Goal: Task Accomplishment & Management: Complete application form

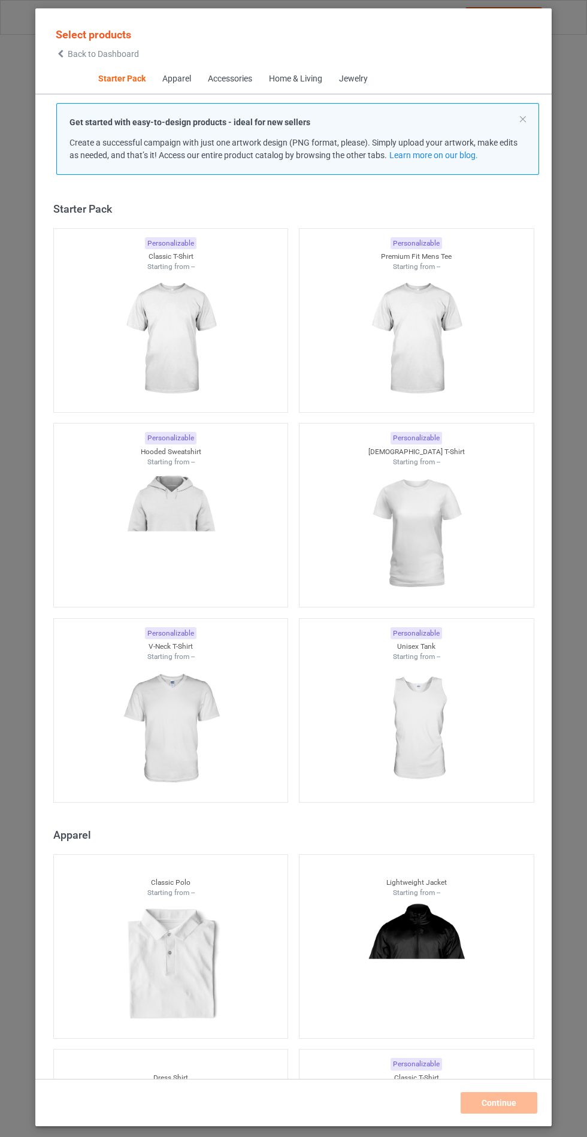
scroll to position [14, 0]
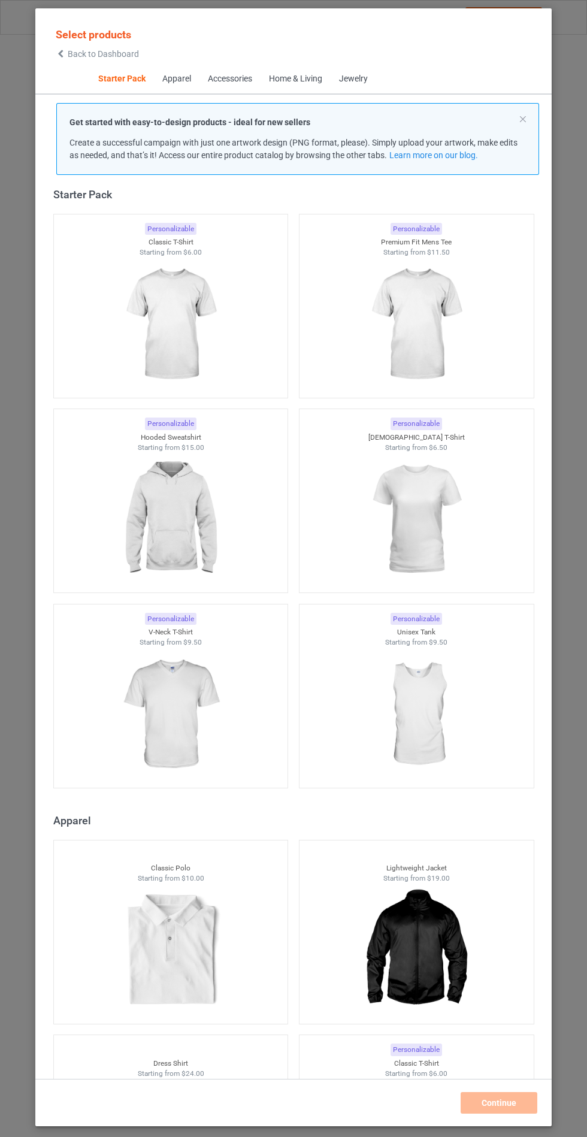
click at [167, 499] on img at bounding box center [170, 519] width 107 height 134
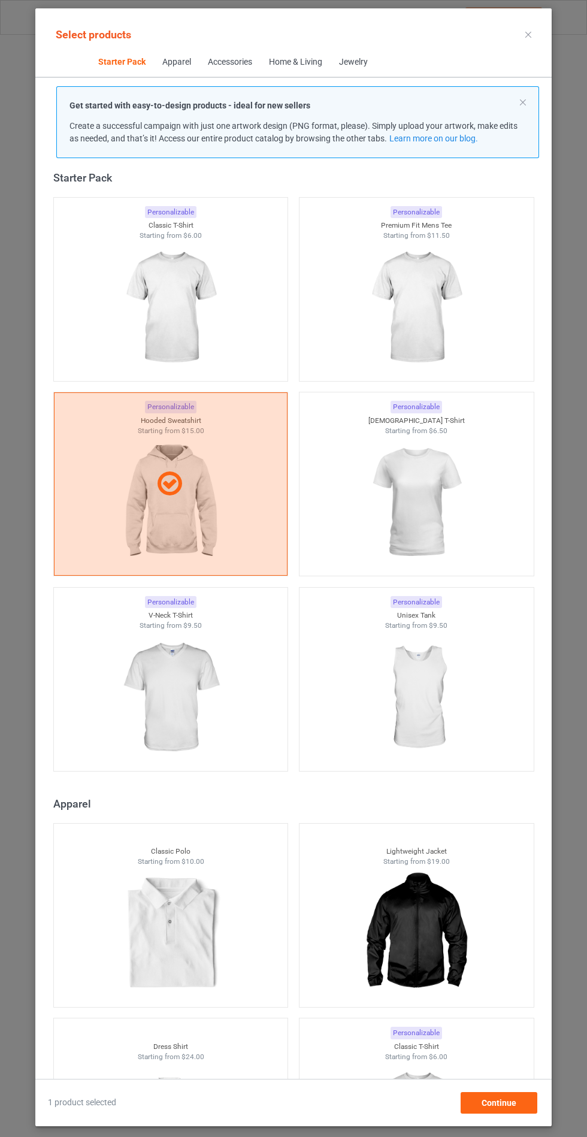
scroll to position [70, 0]
click at [481, 1102] on div "Continue" at bounding box center [499, 1103] width 77 height 22
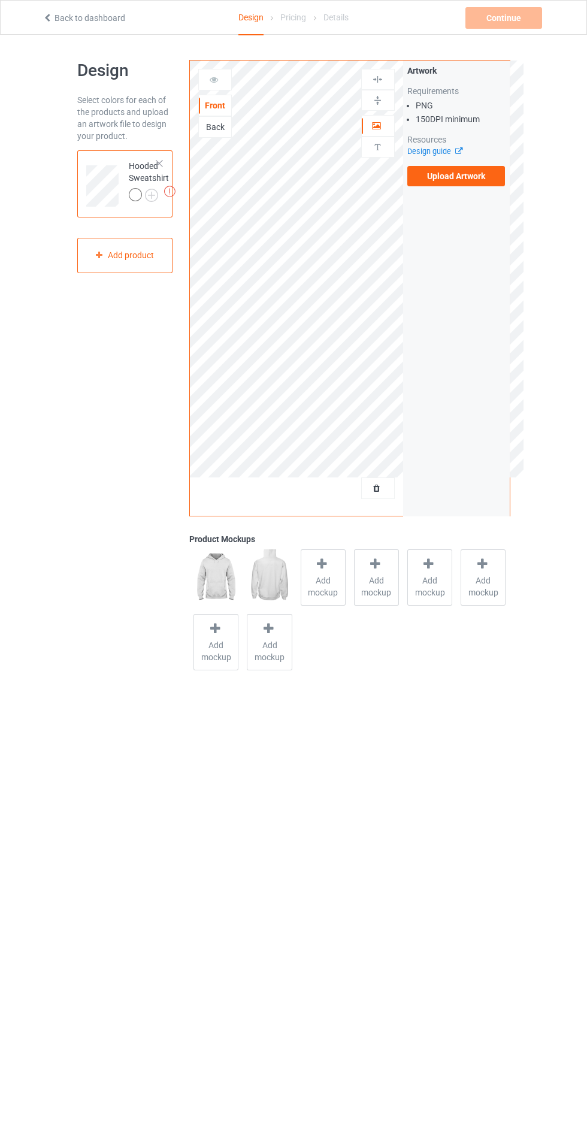
click at [12, 220] on div "Design Select colors for each of the products and upload an artwork file to des…" at bounding box center [293, 367] width 587 height 665
click at [305, 534] on div "Product Mockups" at bounding box center [349, 539] width 321 height 12
click at [314, 586] on span "Add mockup" at bounding box center [323, 587] width 44 height 24
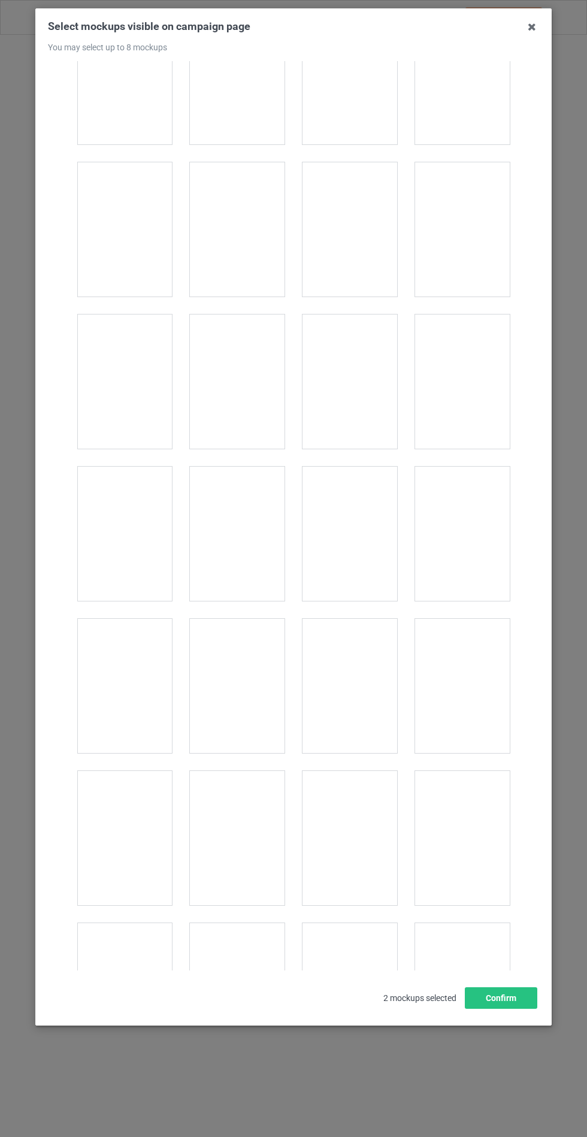
scroll to position [9671, 0]
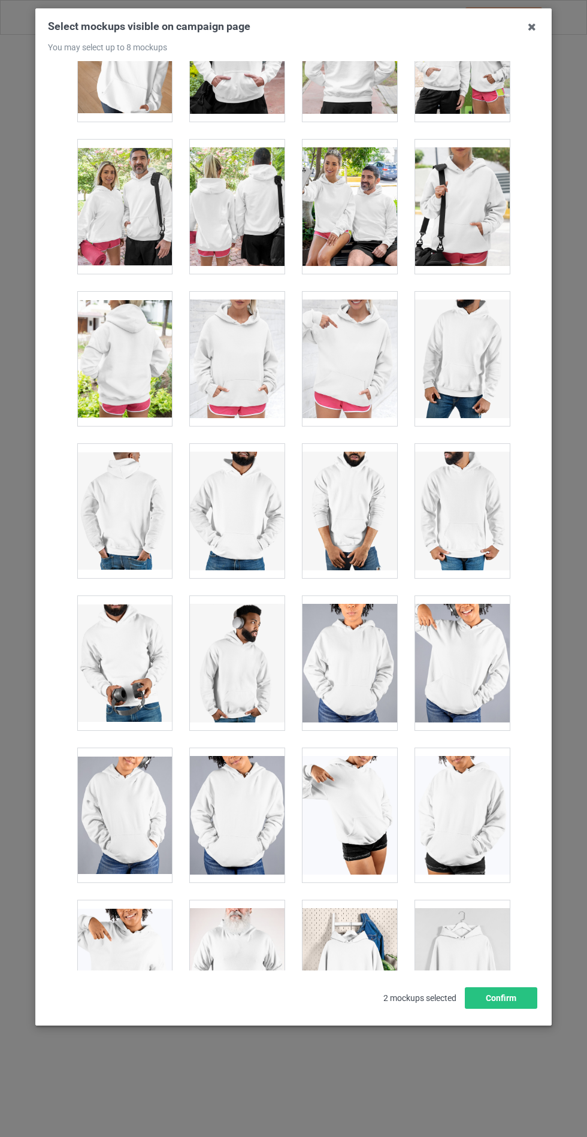
click at [225, 336] on div at bounding box center [237, 359] width 95 height 134
click at [514, 1009] on button "Confirm" at bounding box center [501, 998] width 73 height 22
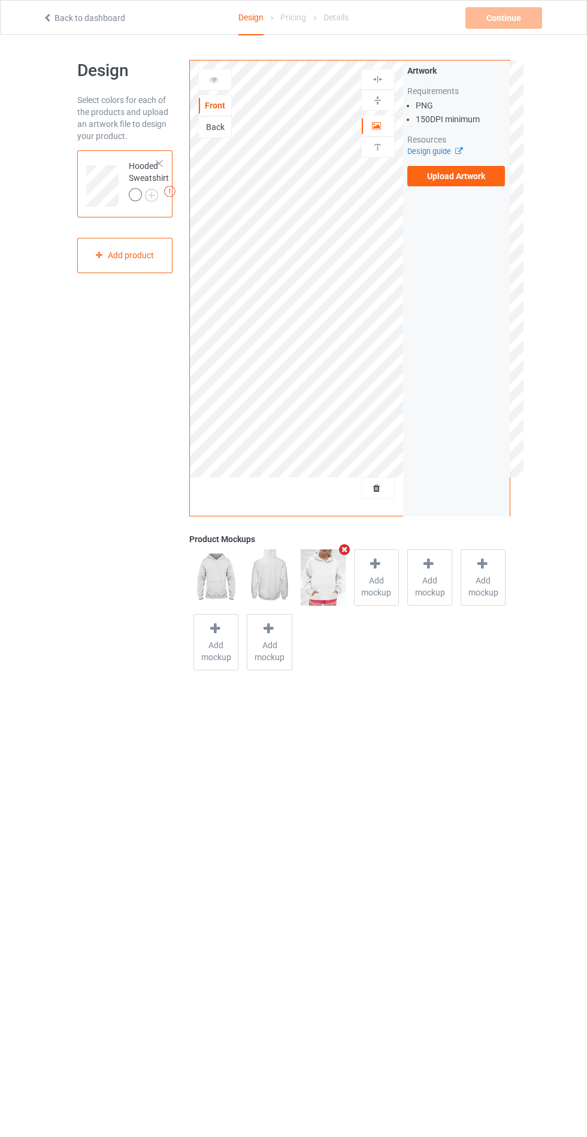
click at [448, 182] on label "Upload Artwork" at bounding box center [456, 176] width 98 height 20
click at [0, 0] on input "Upload Artwork" at bounding box center [0, 0] width 0 height 0
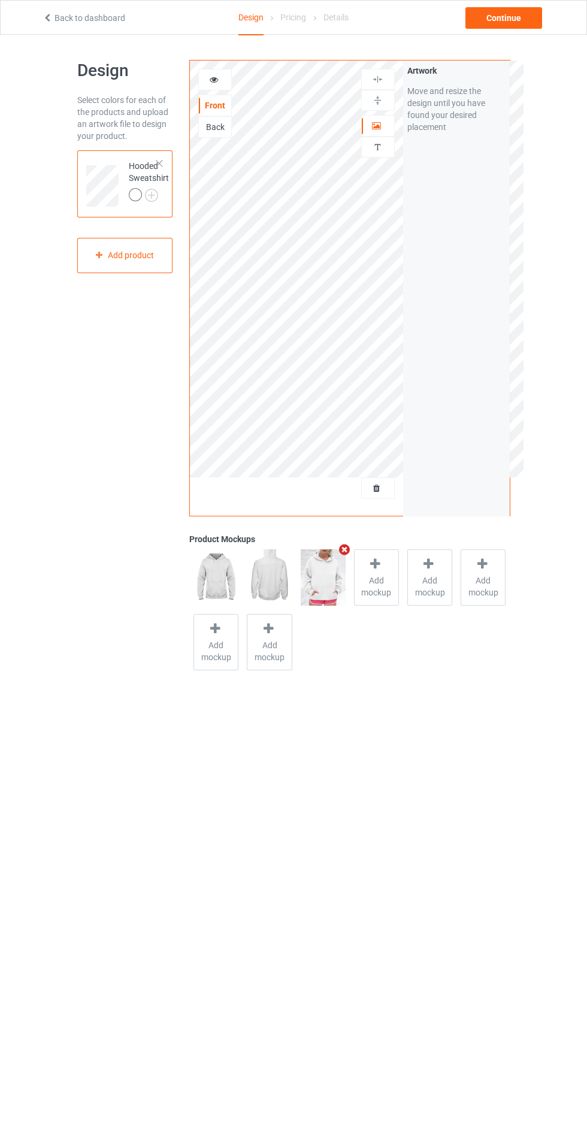
click at [0, 0] on img at bounding box center [0, 0] width 0 height 0
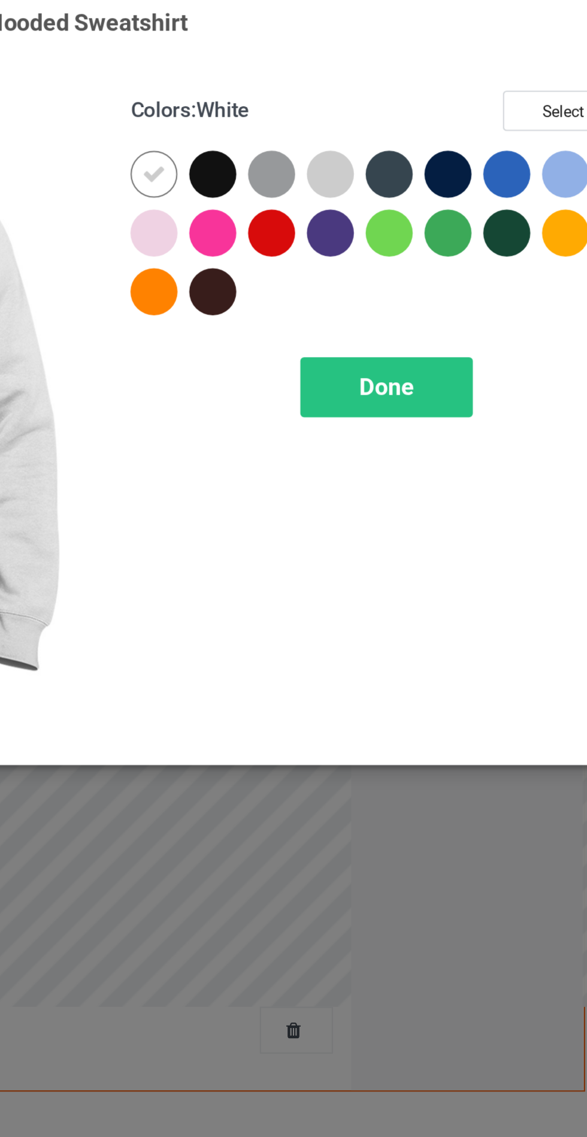
click at [321, 120] on div at bounding box center [313, 123] width 22 height 22
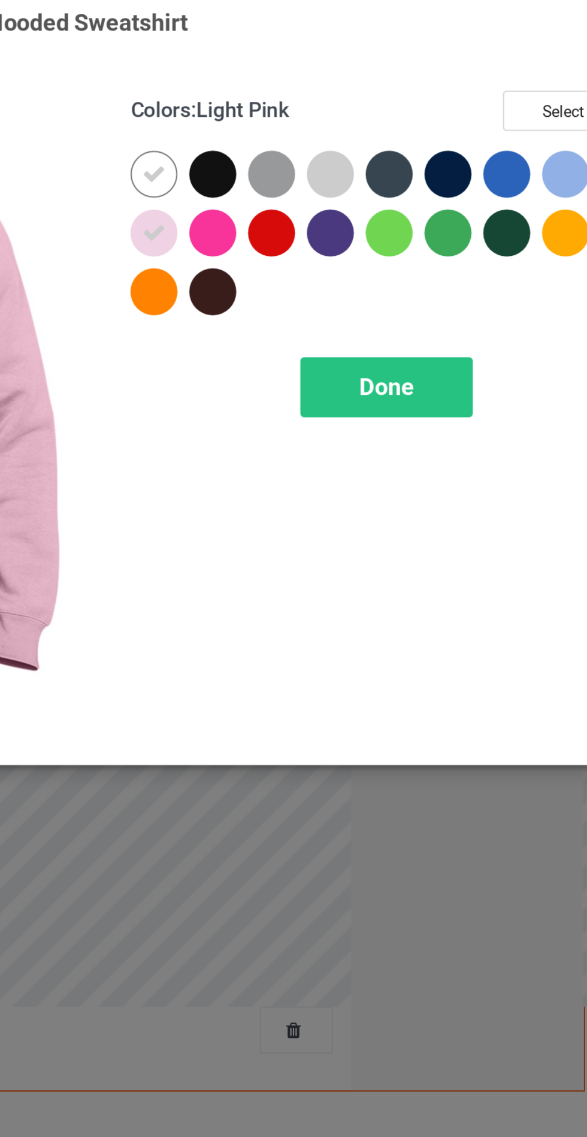
click at [391, 92] on div at bounding box center [394, 96] width 22 height 22
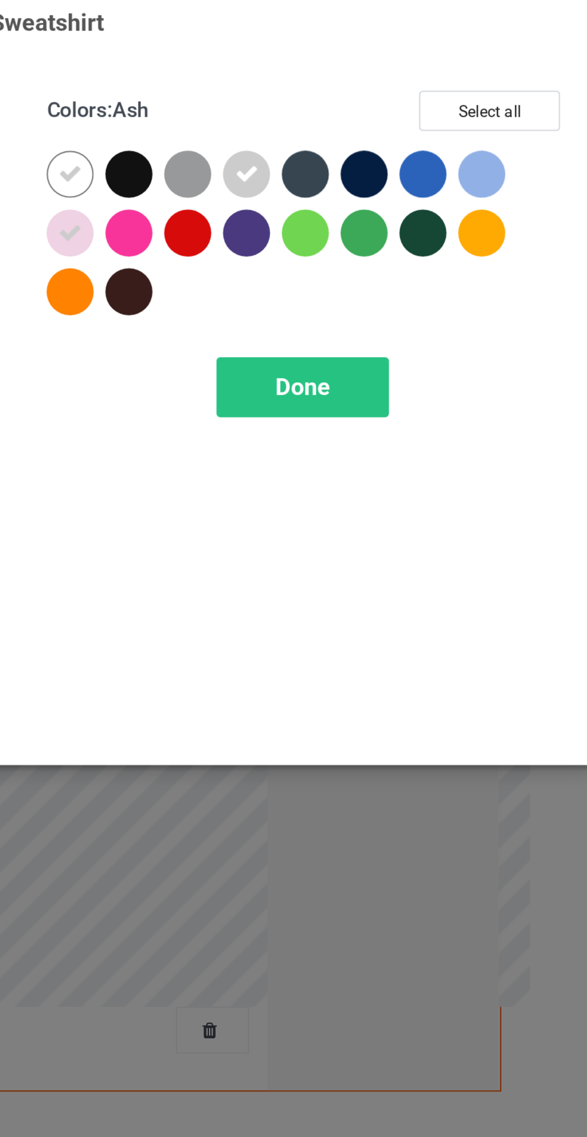
click at [498, 101] on div at bounding box center [502, 96] width 22 height 22
click at [367, 102] on div at bounding box center [367, 96] width 22 height 22
click at [496, 128] on div at bounding box center [502, 123] width 22 height 22
click at [416, 199] on span "Done" at bounding box center [419, 193] width 25 height 13
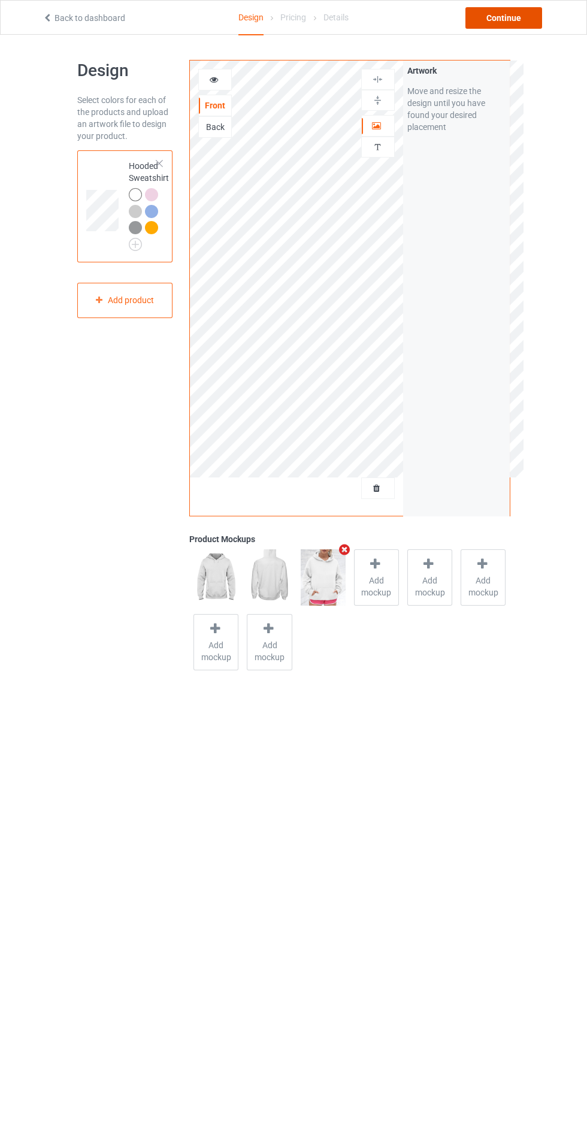
click at [514, 13] on div "Continue" at bounding box center [504, 18] width 77 height 22
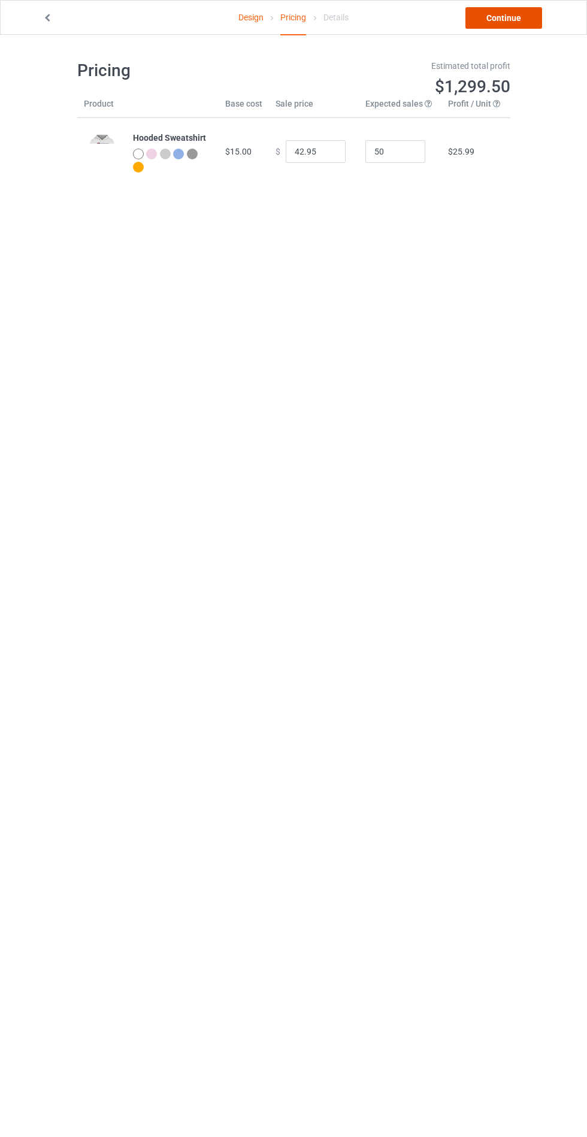
click at [511, 22] on link "Continue" at bounding box center [504, 18] width 77 height 22
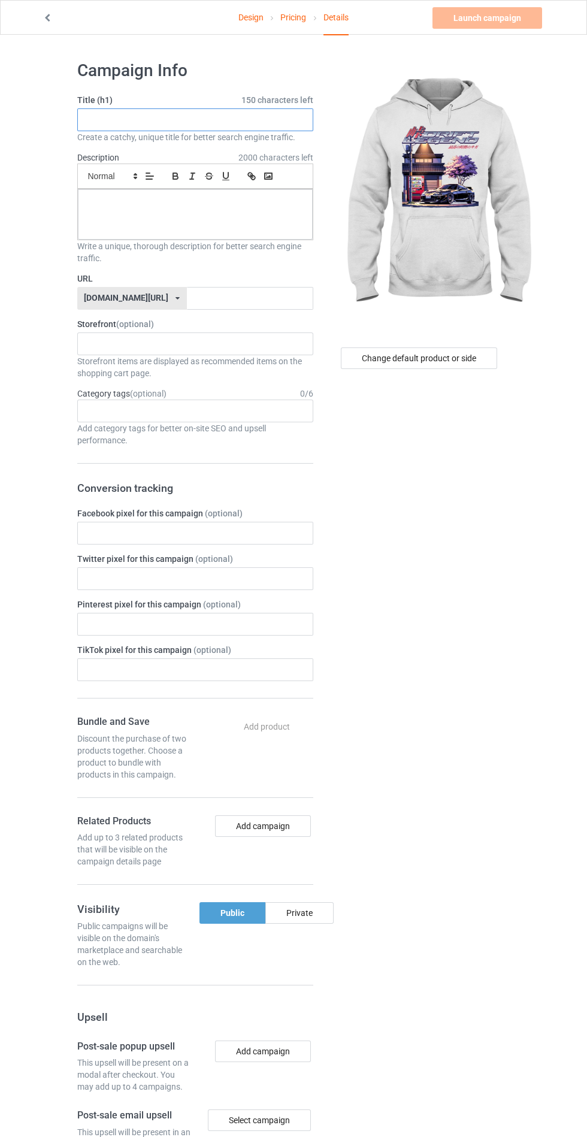
click at [191, 122] on input "text" at bounding box center [195, 119] width 236 height 23
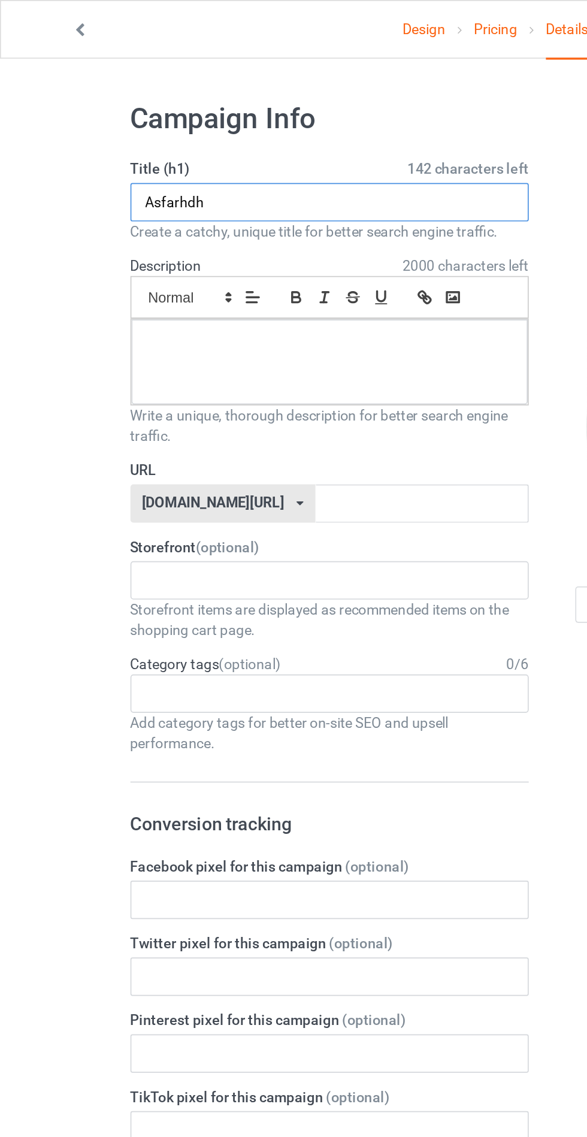
type input "Asfarhdh"
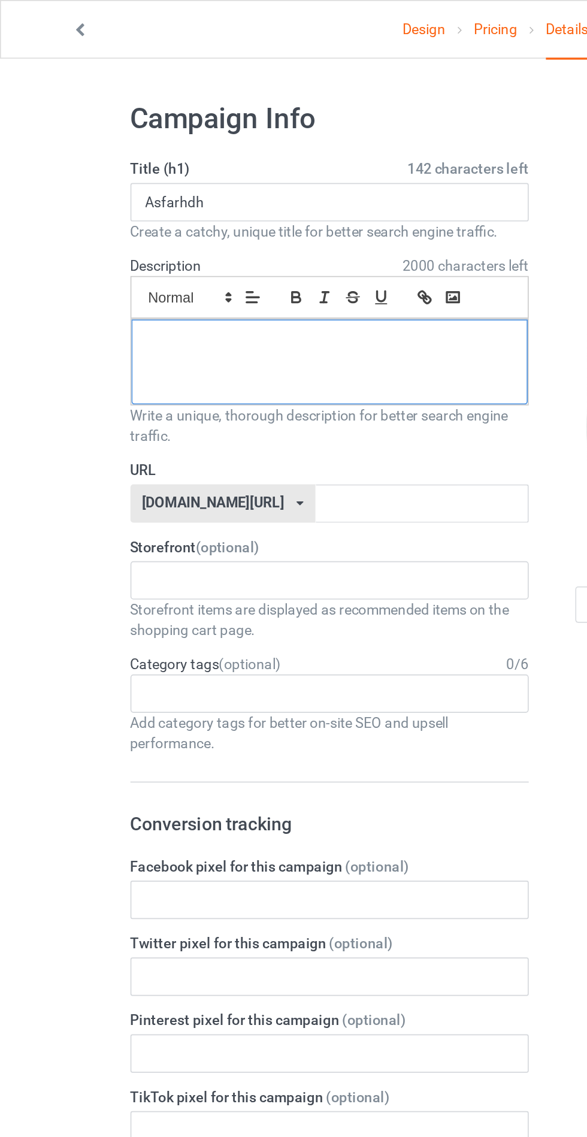
click at [245, 200] on p at bounding box center [195, 202] width 216 height 11
click at [212, 295] on input "text" at bounding box center [250, 298] width 126 height 23
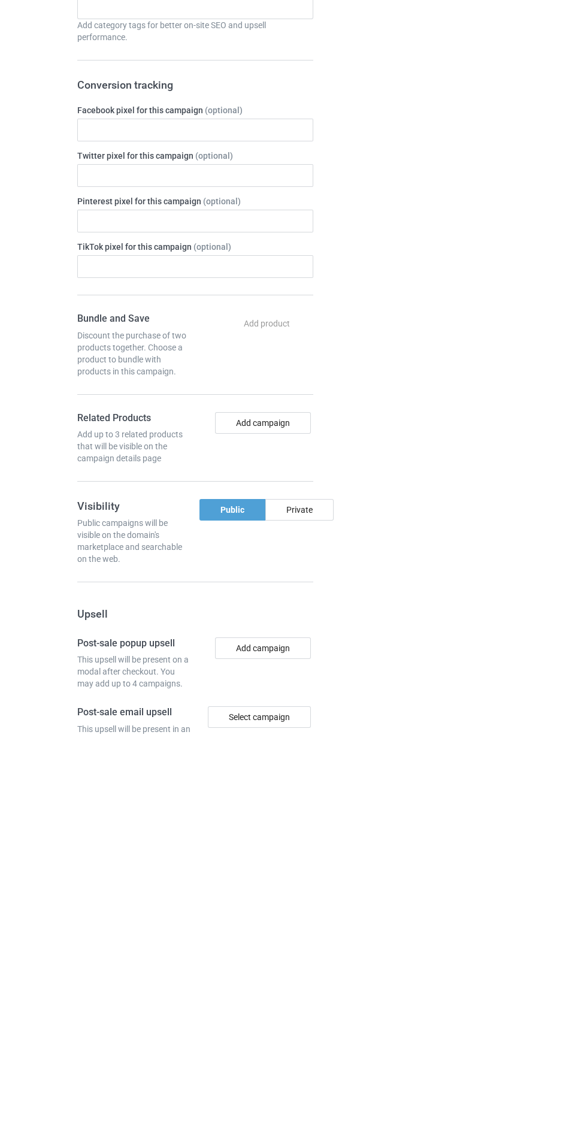
type input "Jtgffhh"
click at [309, 917] on div "Private" at bounding box center [299, 913] width 68 height 22
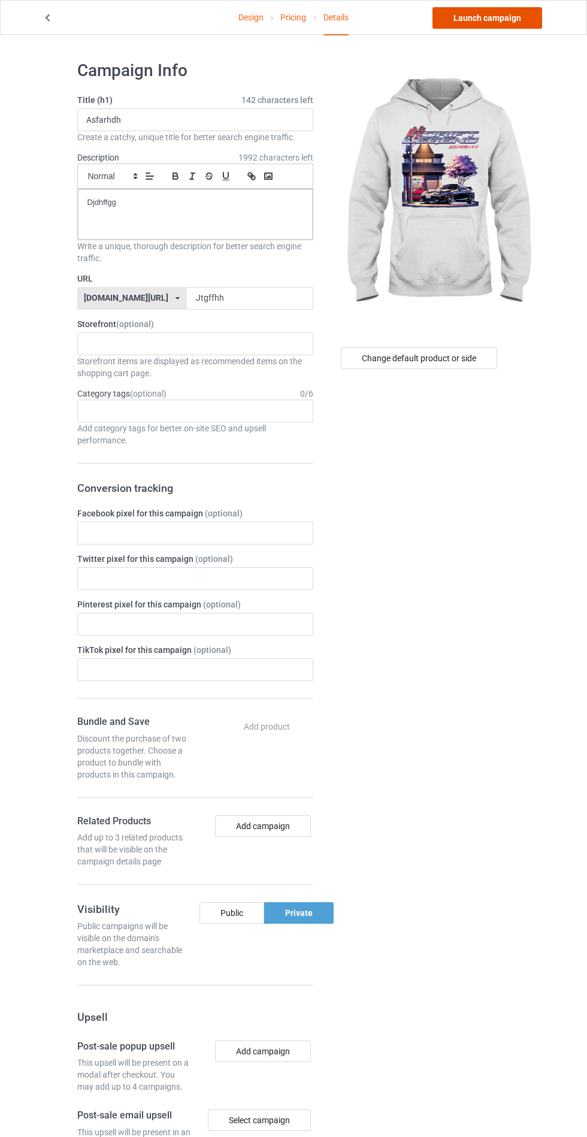
click at [517, 17] on link "Launch campaign" at bounding box center [488, 18] width 110 height 22
